Goal: Check status: Check status

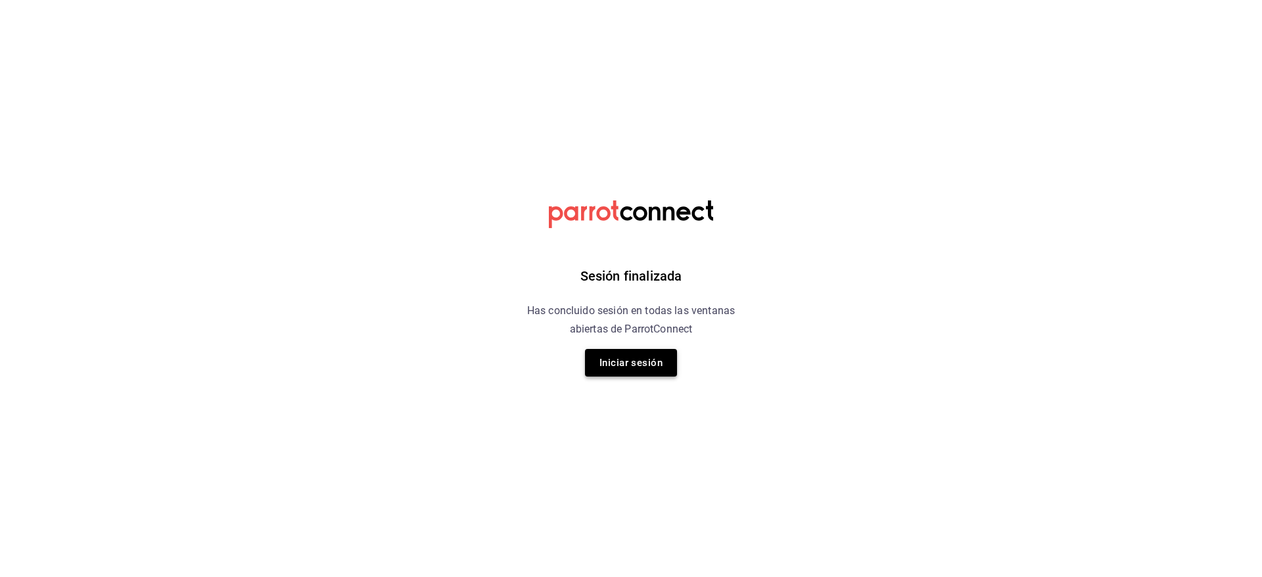
click at [615, 370] on button "Iniciar sesión" at bounding box center [631, 363] width 92 height 28
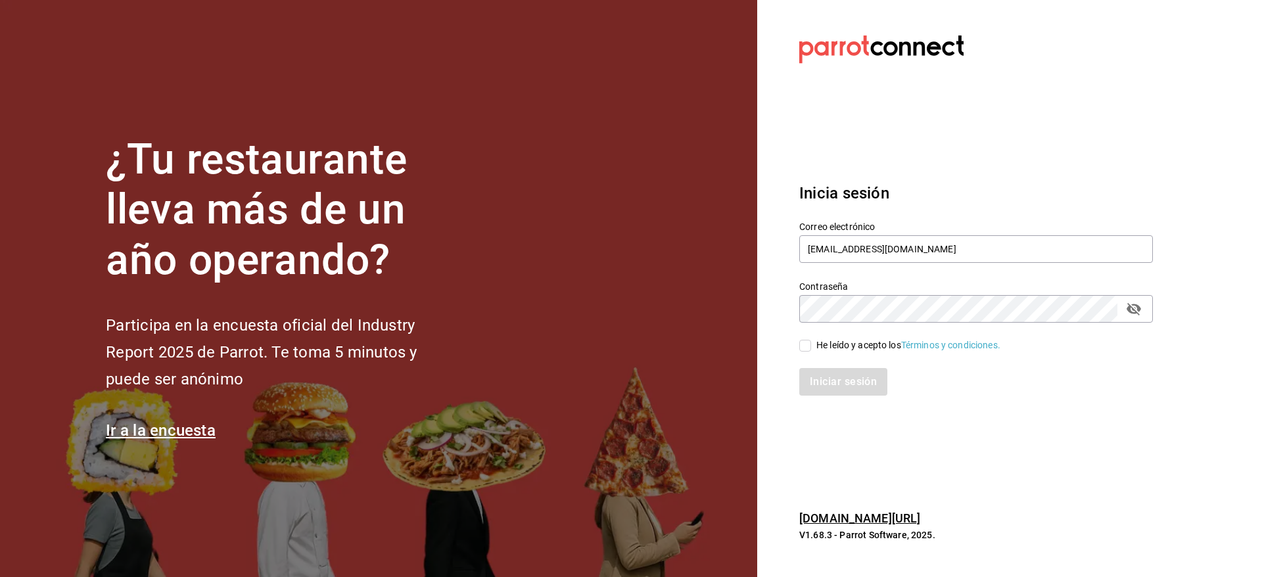
click at [799, 348] on input "He leído y acepto los Términos y condiciones." at bounding box center [805, 346] width 12 height 12
checkbox input "true"
click at [821, 370] on button "Iniciar sesión" at bounding box center [843, 382] width 89 height 28
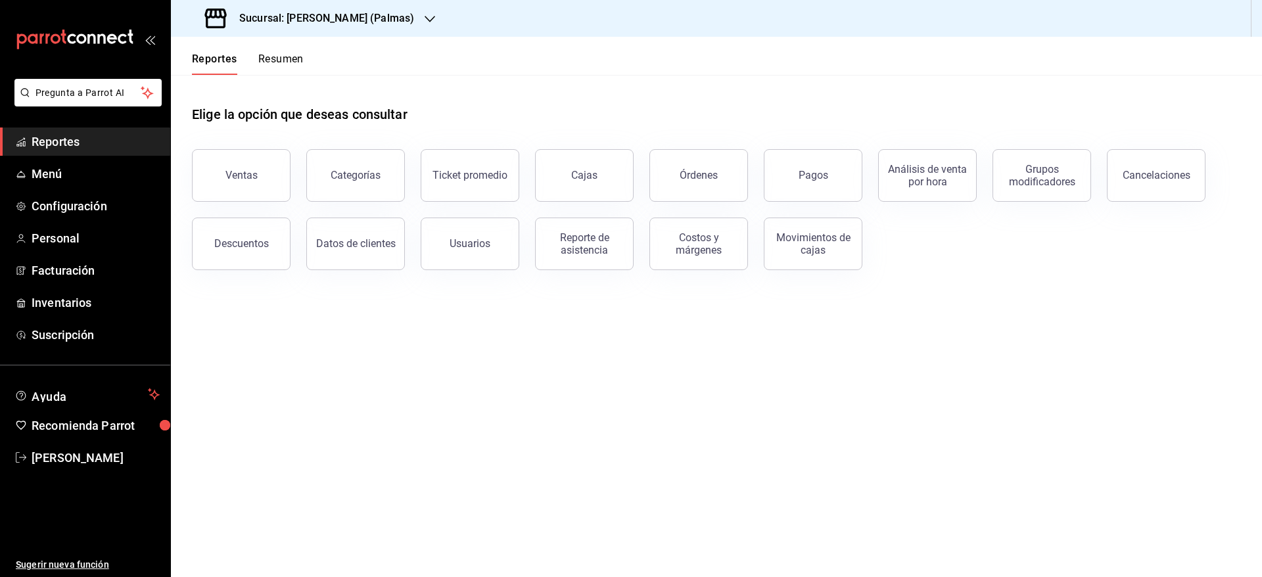
click at [363, 9] on div "Sucursal: [PERSON_NAME] (Palmas)" at bounding box center [310, 18] width 259 height 37
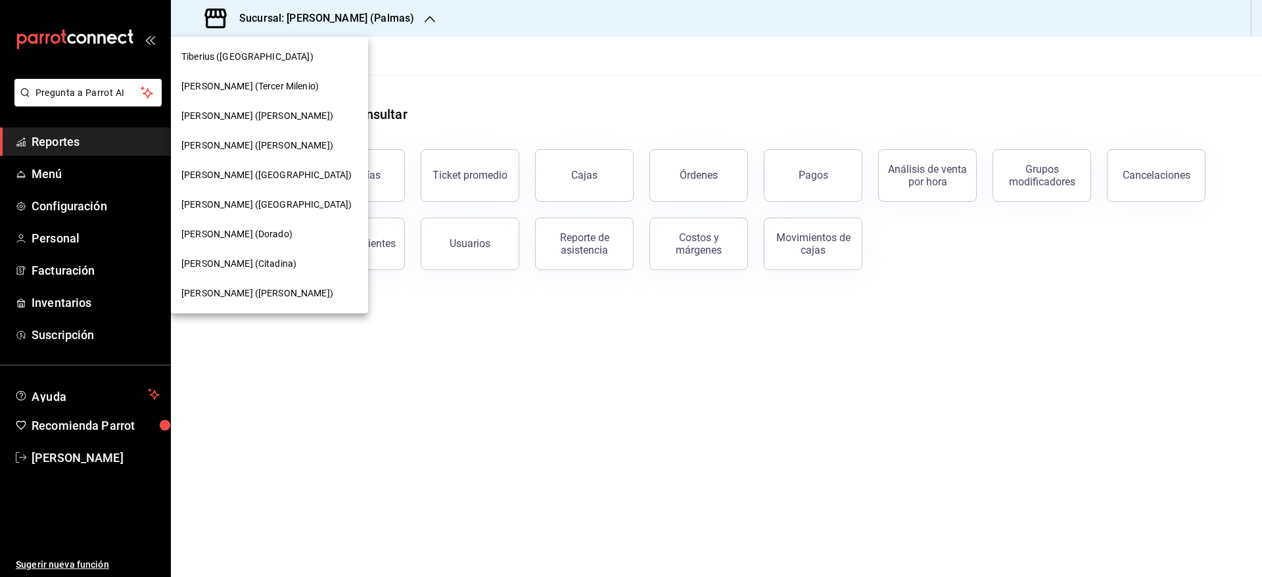
click at [252, 287] on span "[PERSON_NAME] ([PERSON_NAME])" at bounding box center [257, 294] width 152 height 14
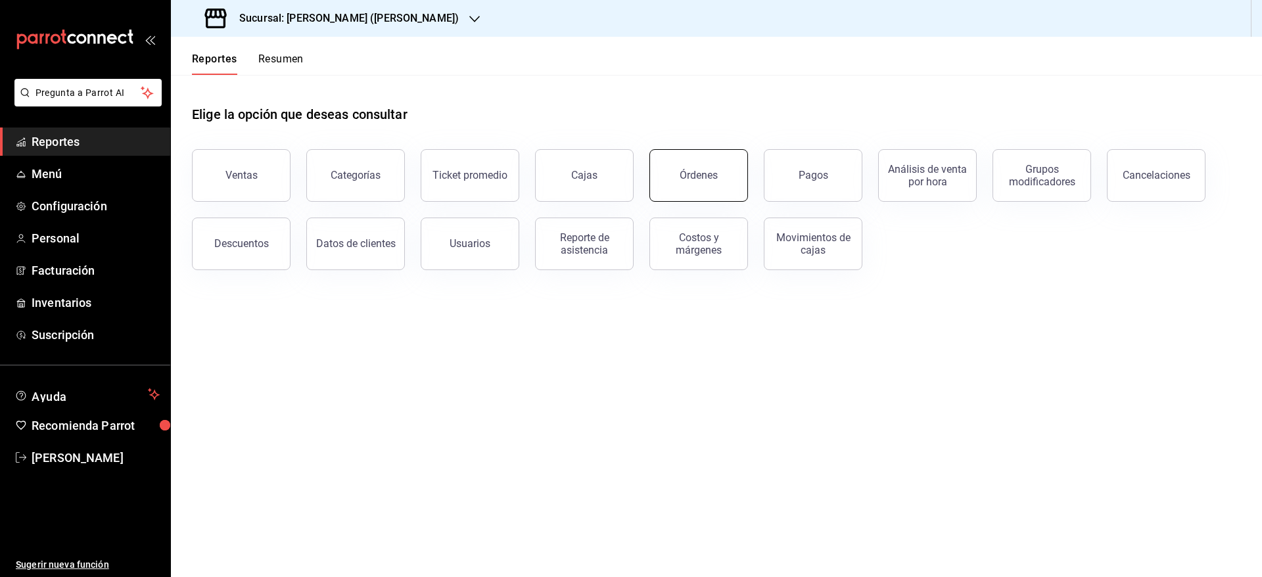
click at [678, 175] on button "Órdenes" at bounding box center [698, 175] width 99 height 53
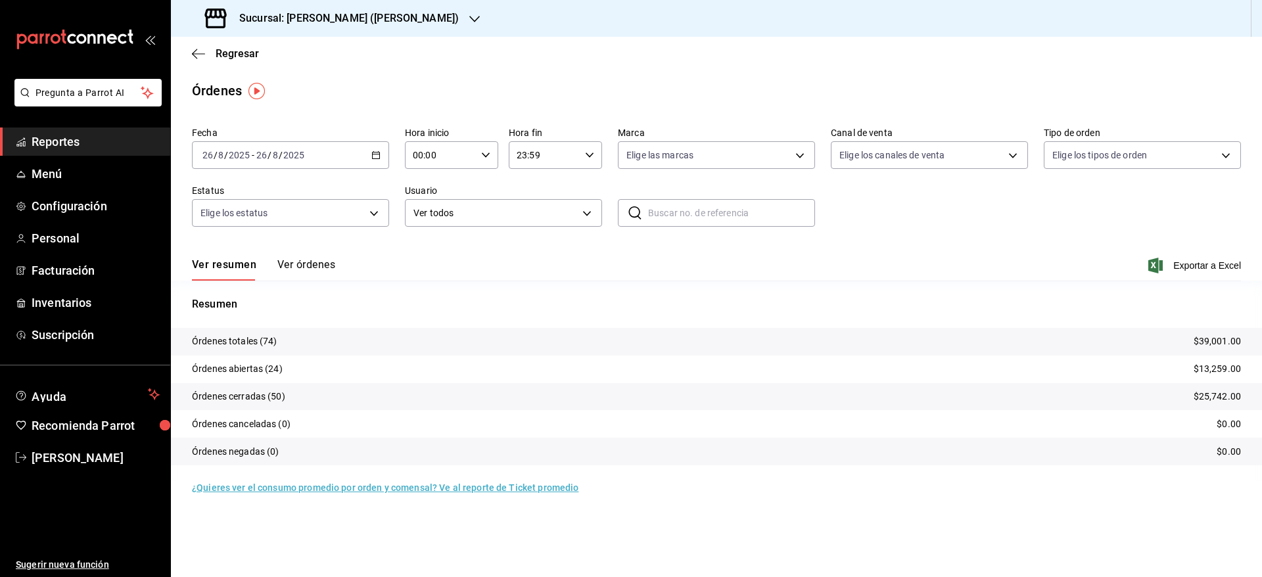
click at [293, 151] on input "2025" at bounding box center [294, 155] width 22 height 11
click at [241, 342] on span "Rango de fechas" at bounding box center [254, 343] width 102 height 14
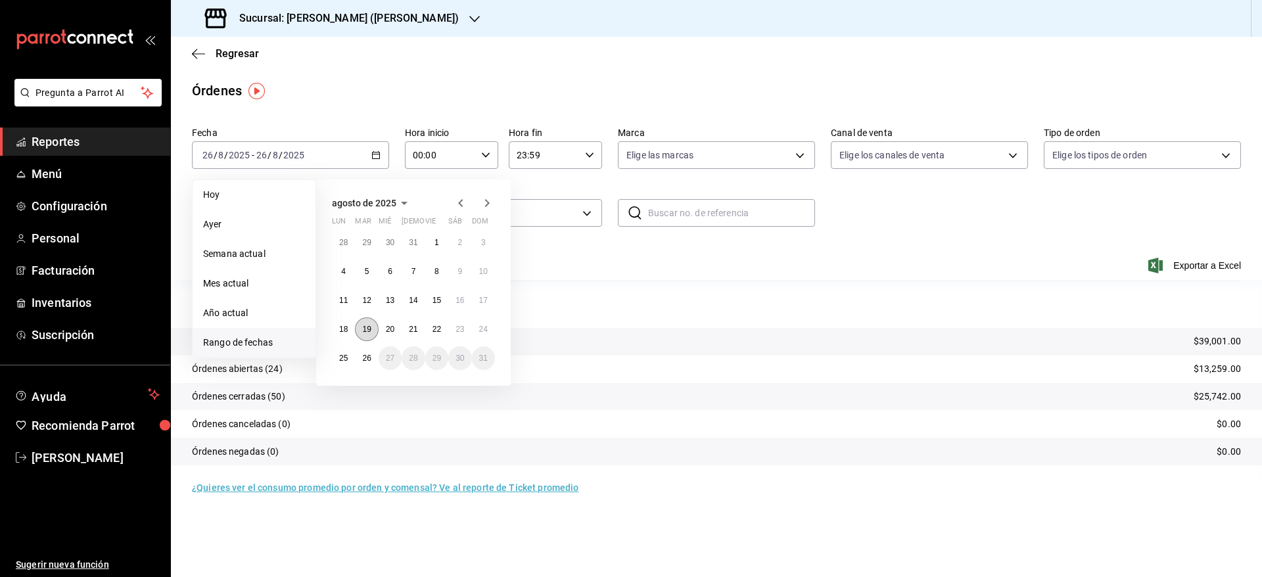
click at [370, 331] on abbr "19" at bounding box center [366, 329] width 9 height 9
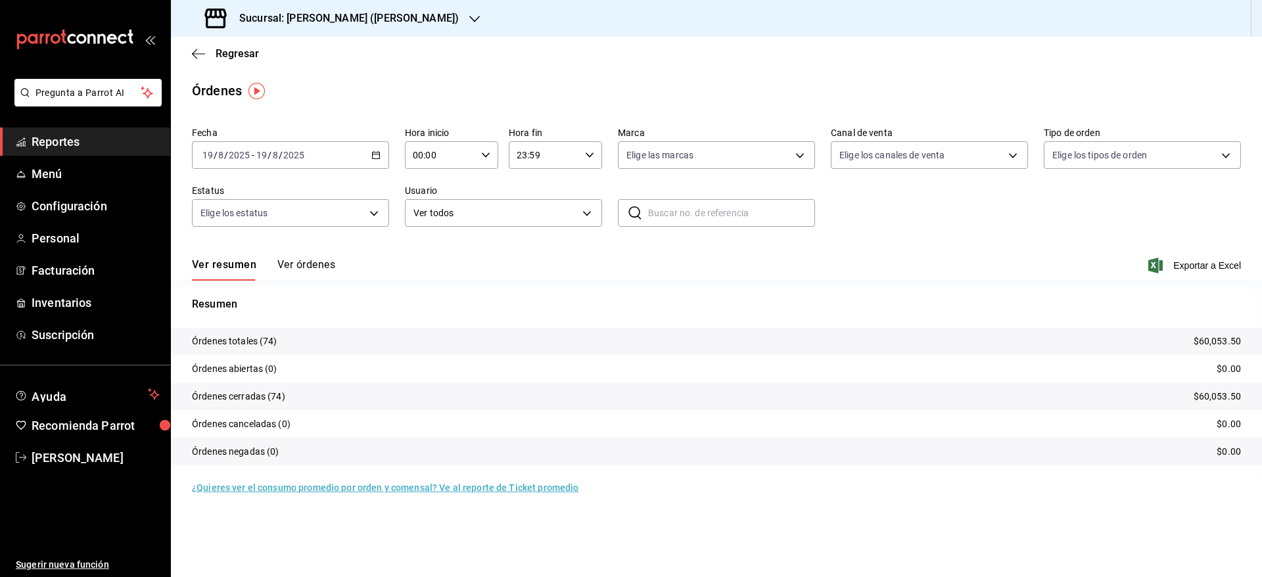
drag, startPoint x: 636, startPoint y: 211, endPoint x: 561, endPoint y: 251, distance: 85.6
click at [561, 250] on div "Ver resumen Ver órdenes Exportar a Excel" at bounding box center [716, 262] width 1049 height 38
paste input "190825-P-0028"
type input "190825-P-0028"
click at [302, 262] on button "Ver órdenes" at bounding box center [306, 269] width 58 height 22
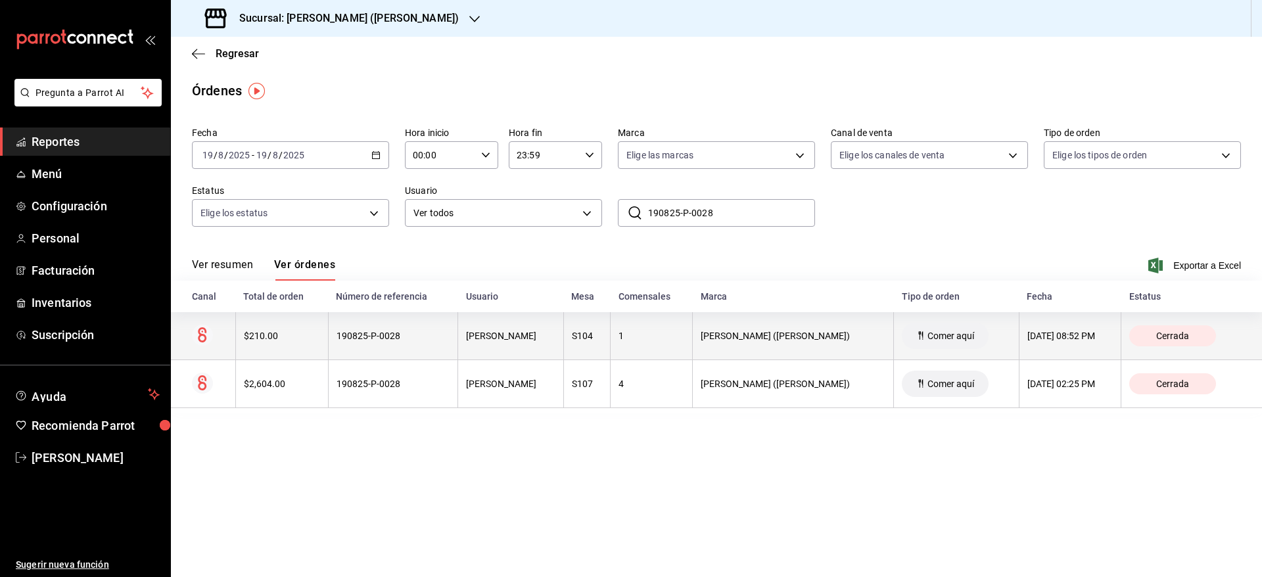
click at [563, 347] on th "[PERSON_NAME]" at bounding box center [510, 336] width 105 height 48
